Goal: Transaction & Acquisition: Book appointment/travel/reservation

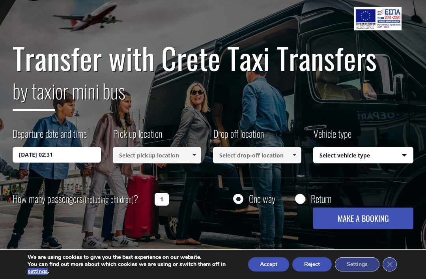
scroll to position [43, 0]
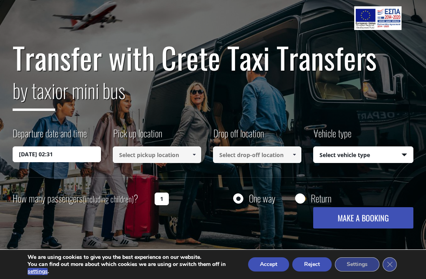
click at [194, 154] on span at bounding box center [194, 154] width 6 height 6
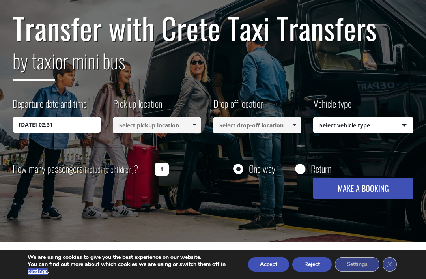
scroll to position [72, 0]
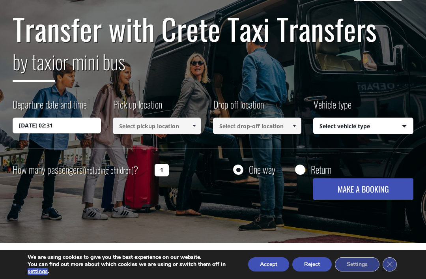
click at [147, 124] on input at bounding box center [157, 125] width 88 height 17
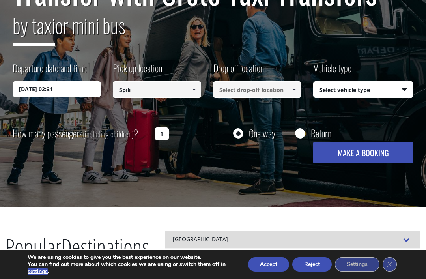
scroll to position [109, 0]
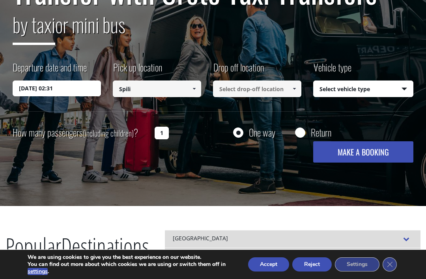
click at [143, 90] on input "Spili" at bounding box center [157, 88] width 88 height 17
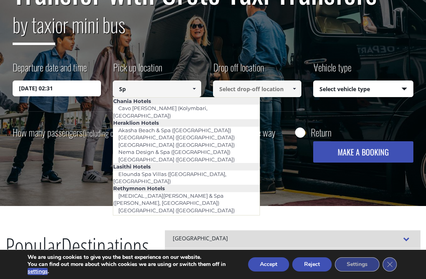
type input "S"
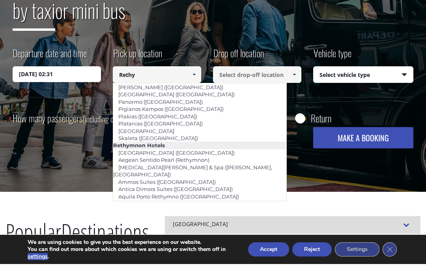
scroll to position [32, 0]
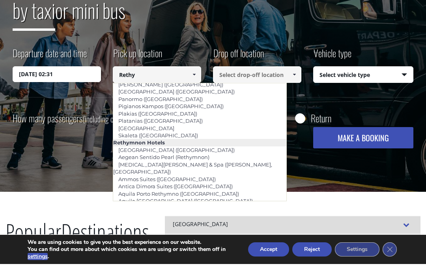
click at [146, 138] on link "[GEOGRAPHIC_DATA]" at bounding box center [146, 143] width 66 height 11
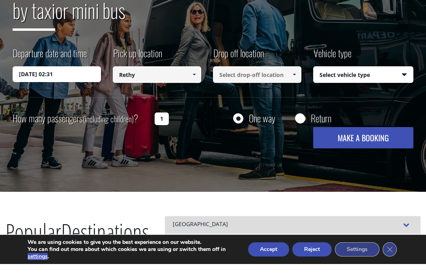
type input "[GEOGRAPHIC_DATA]"
click at [274, 81] on input at bounding box center [257, 89] width 88 height 17
click at [296, 86] on span at bounding box center [294, 89] width 6 height 6
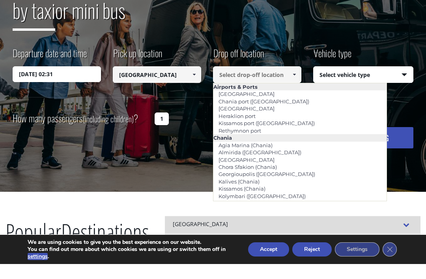
click at [245, 118] on link "[GEOGRAPHIC_DATA]" at bounding box center [246, 123] width 66 height 11
type input "[GEOGRAPHIC_DATA]"
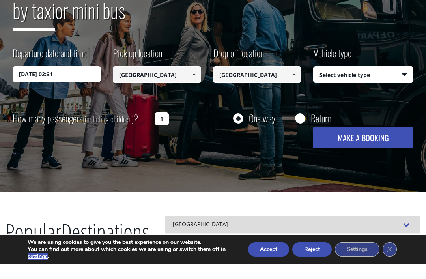
click at [406, 82] on select "Select vehicle type Taxi (4 passengers) Mercedes E Class Mini Van (7 passengers…" at bounding box center [362, 90] width 99 height 17
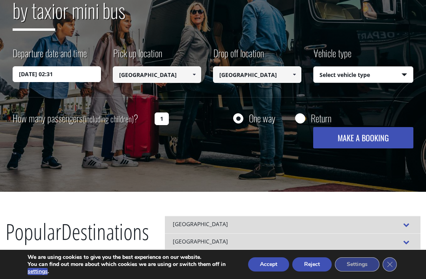
select select "540"
click at [75, 80] on input "[DATE] 02:31" at bounding box center [57, 74] width 88 height 16
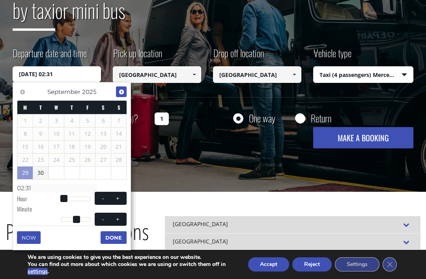
click at [124, 93] on span "Next" at bounding box center [121, 92] width 6 height 6
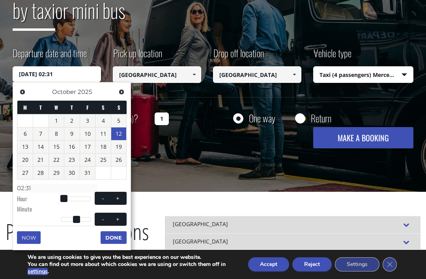
click at [123, 133] on link "12" at bounding box center [118, 133] width 15 height 13
type input "[DATE] 00:00"
click at [199, 156] on div "Transfer with Crete Taxi Transfers by taxi or mini bus Departure date and time …" at bounding box center [213, 50] width 426 height 284
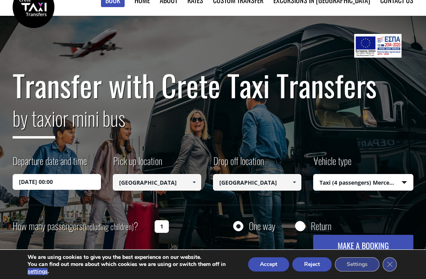
scroll to position [0, 0]
